Goal: Task Accomplishment & Management: Use online tool/utility

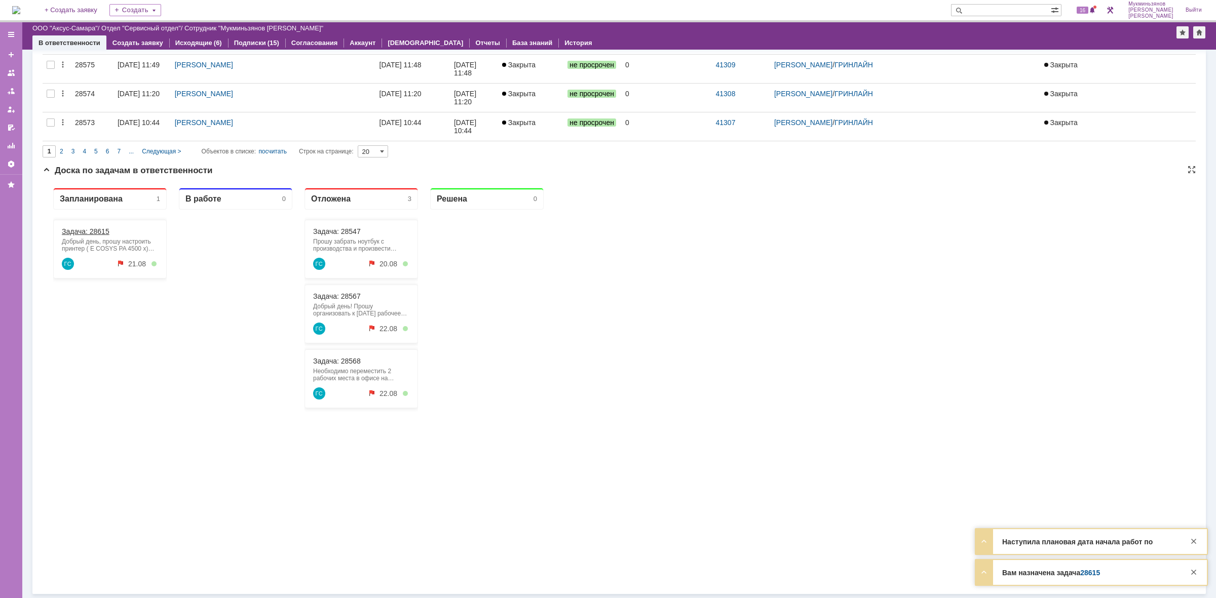
click at [84, 233] on link "Задача: 28615" at bounding box center [86, 231] width 48 height 8
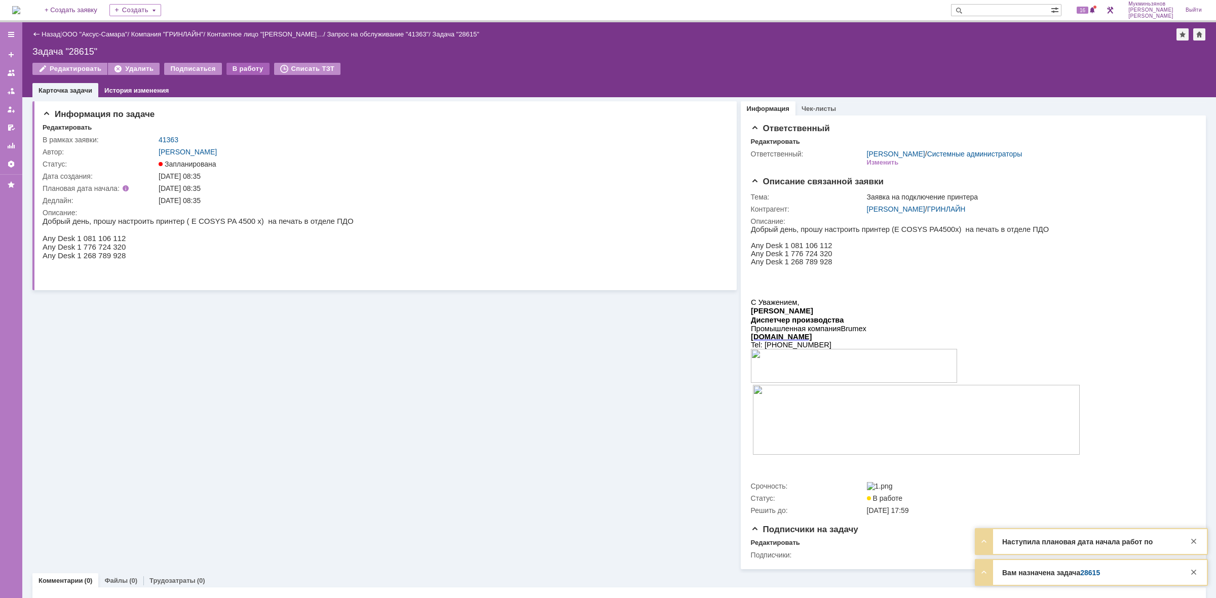
click at [236, 69] on div "В работу" at bounding box center [247, 69] width 43 height 12
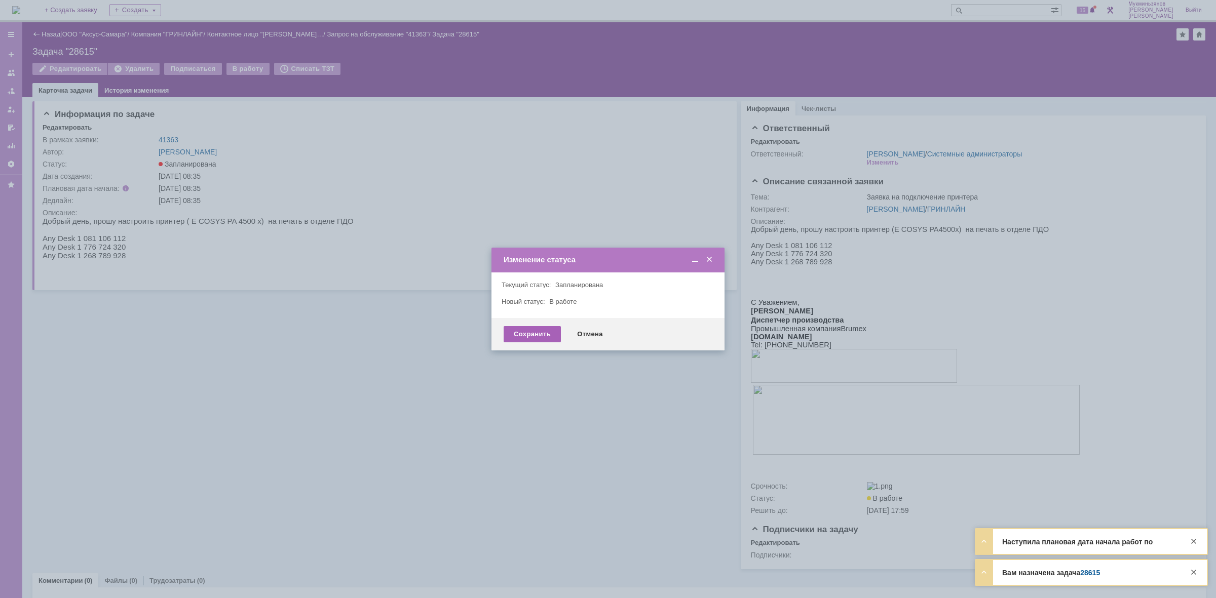
click at [525, 335] on div "Сохранить" at bounding box center [531, 334] width 57 height 16
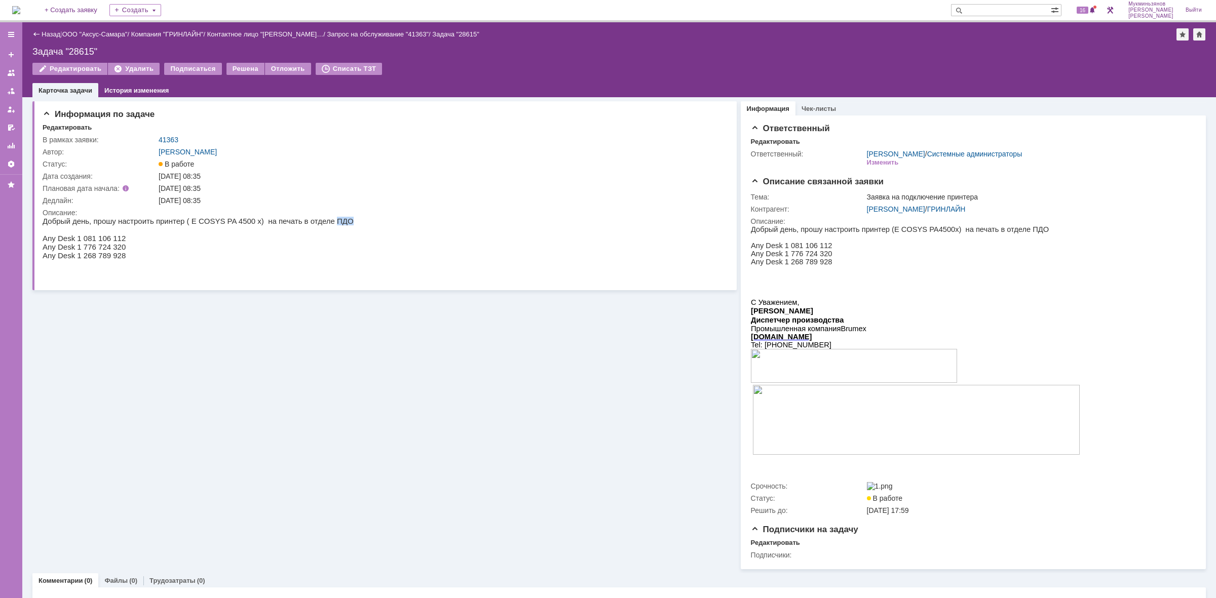
drag, startPoint x: 303, startPoint y: 220, endPoint x: 315, endPoint y: 217, distance: 11.9
click at [315, 217] on p "Добрый день, прошу настроить принтер ( E COSYS PA 4500 x) на печать в отделе ПДО" at bounding box center [198, 221] width 311 height 9
copy p "ПДО"
click at [493, 140] on div "41363" at bounding box center [439, 140] width 561 height 8
click at [400, 246] on html "Добрый день, прошу настроить принтер ( E COSYS PA 4500 x) на печать в отделе ПД…" at bounding box center [379, 247] width 673 height 60
